Goal: Task Accomplishment & Management: Manage account settings

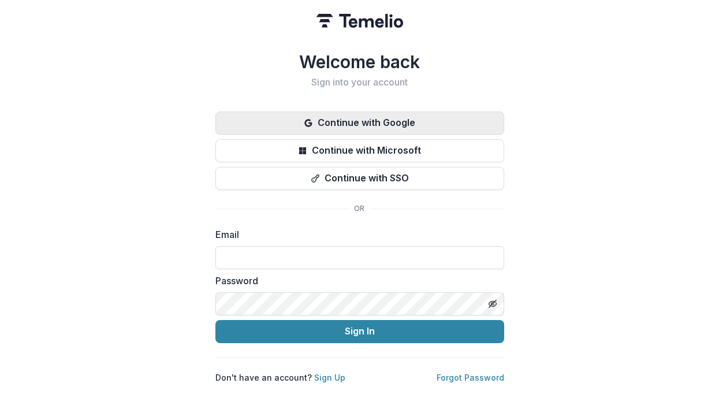
click at [357, 121] on button "Continue with Google" at bounding box center [359, 122] width 289 height 23
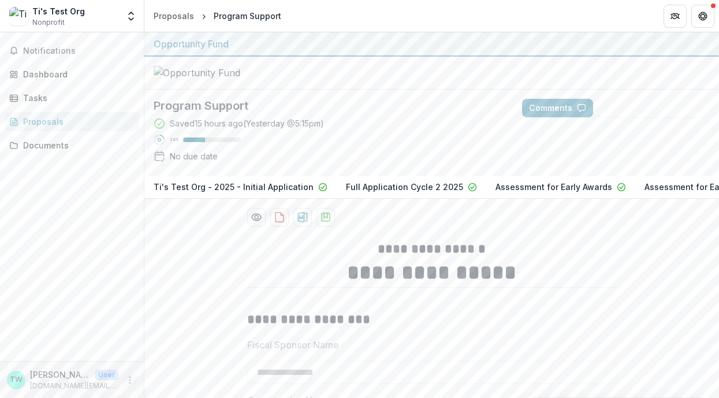
type input "**"
click at [130, 381] on icon "More" at bounding box center [129, 379] width 9 height 9
click at [176, 358] on link "Settings" at bounding box center [206, 355] width 124 height 19
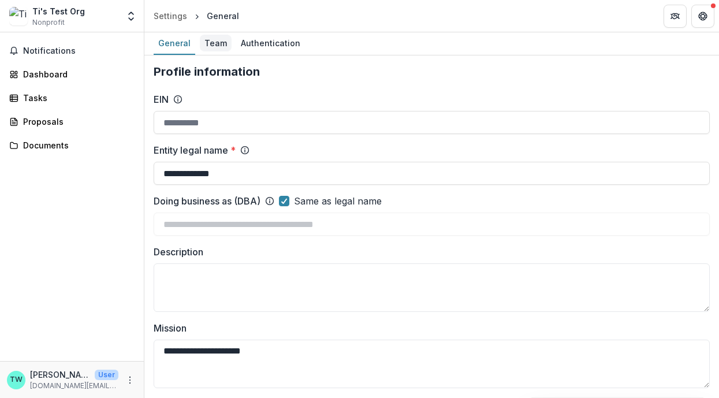
click at [216, 43] on div "Team" at bounding box center [216, 43] width 32 height 17
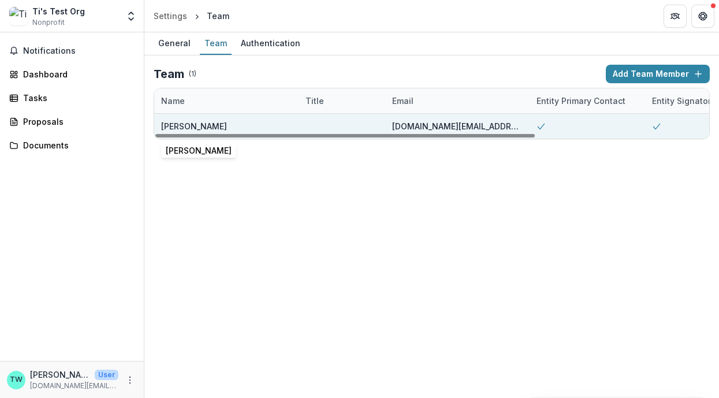
click at [177, 128] on div "Ti Wilhelm" at bounding box center [194, 126] width 66 height 12
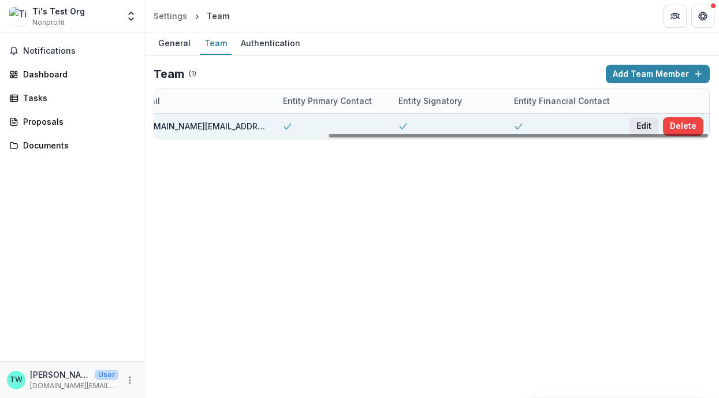
click at [637, 126] on button "Edit" at bounding box center [643, 126] width 29 height 18
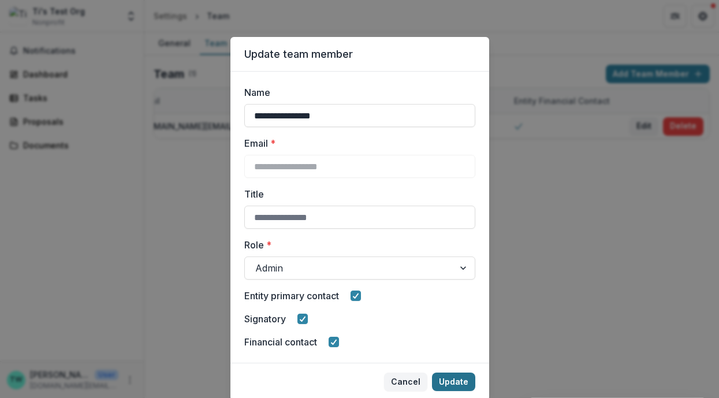
type input "**********"
click at [447, 381] on button "Update" at bounding box center [453, 381] width 43 height 18
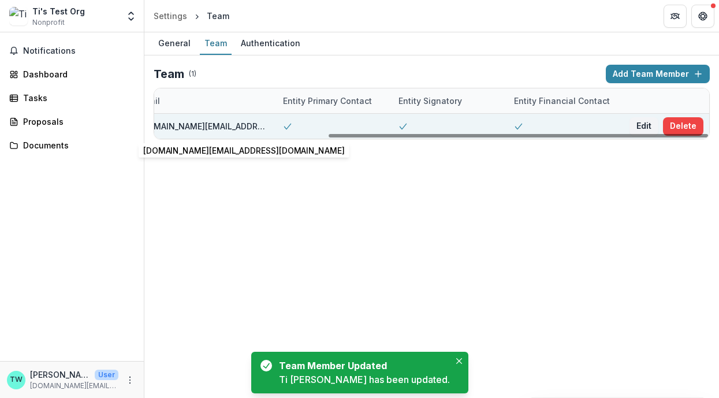
scroll to position [0, 0]
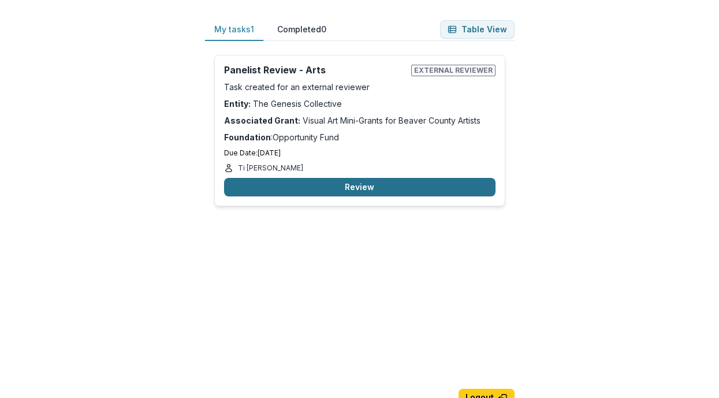
click at [355, 187] on button "Review" at bounding box center [359, 187] width 271 height 18
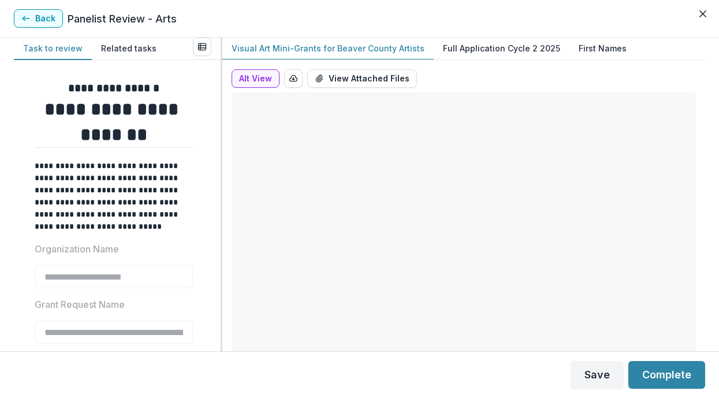
type input "*******"
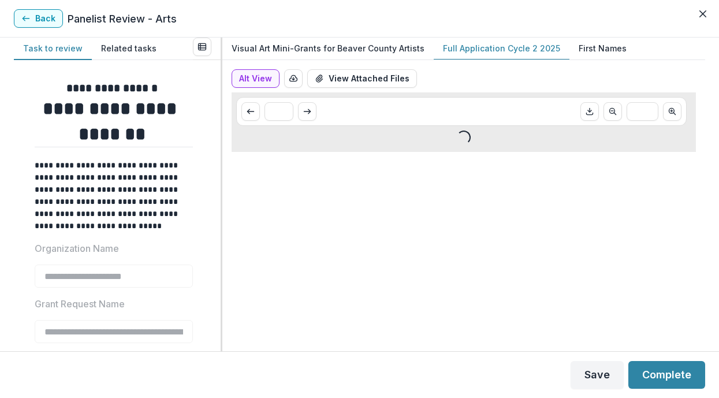
click at [483, 44] on p "Full Application Cycle 2 2025" at bounding box center [501, 48] width 117 height 12
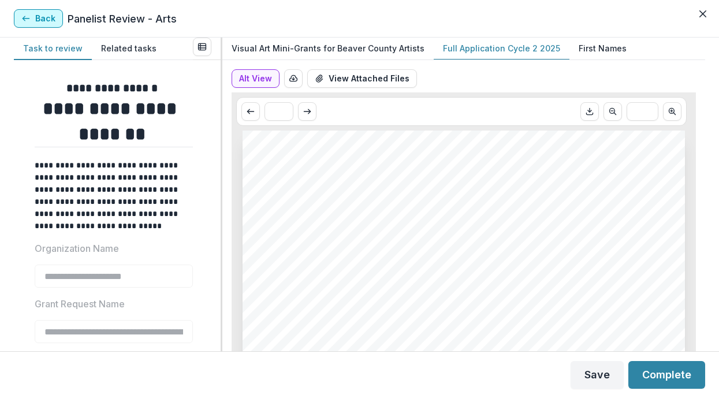
click at [42, 23] on button "Back" at bounding box center [38, 18] width 49 height 18
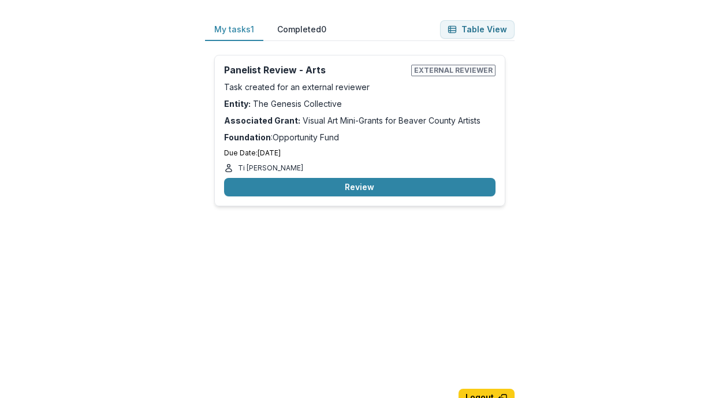
click at [244, 32] on button "My tasks 1" at bounding box center [234, 29] width 58 height 23
click at [309, 186] on button "Review" at bounding box center [359, 187] width 271 height 18
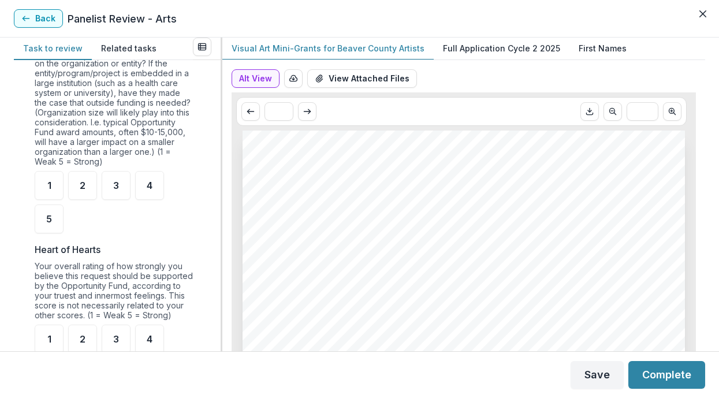
scroll to position [1300, 0]
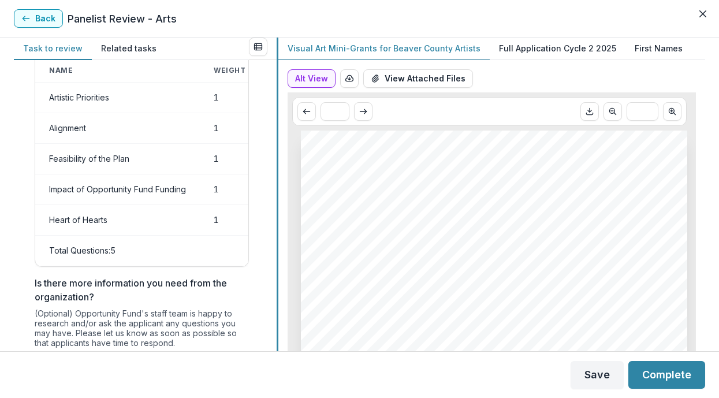
click at [278, 178] on div at bounding box center [278, 195] width 2 height 314
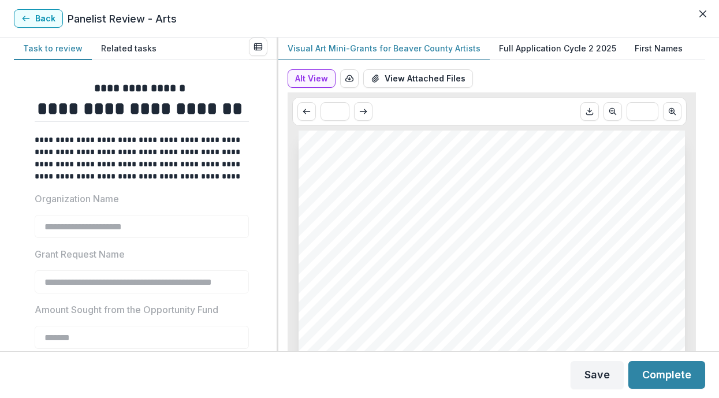
scroll to position [0, 0]
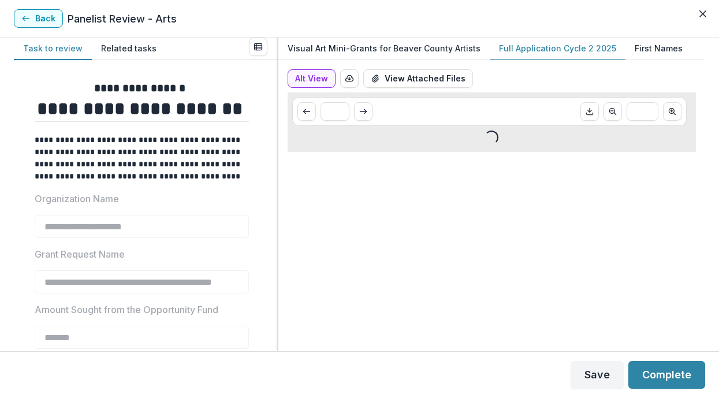
click at [560, 48] on p "Full Application Cycle 2 2025" at bounding box center [557, 48] width 117 height 12
